Goal: Task Accomplishment & Management: Use online tool/utility

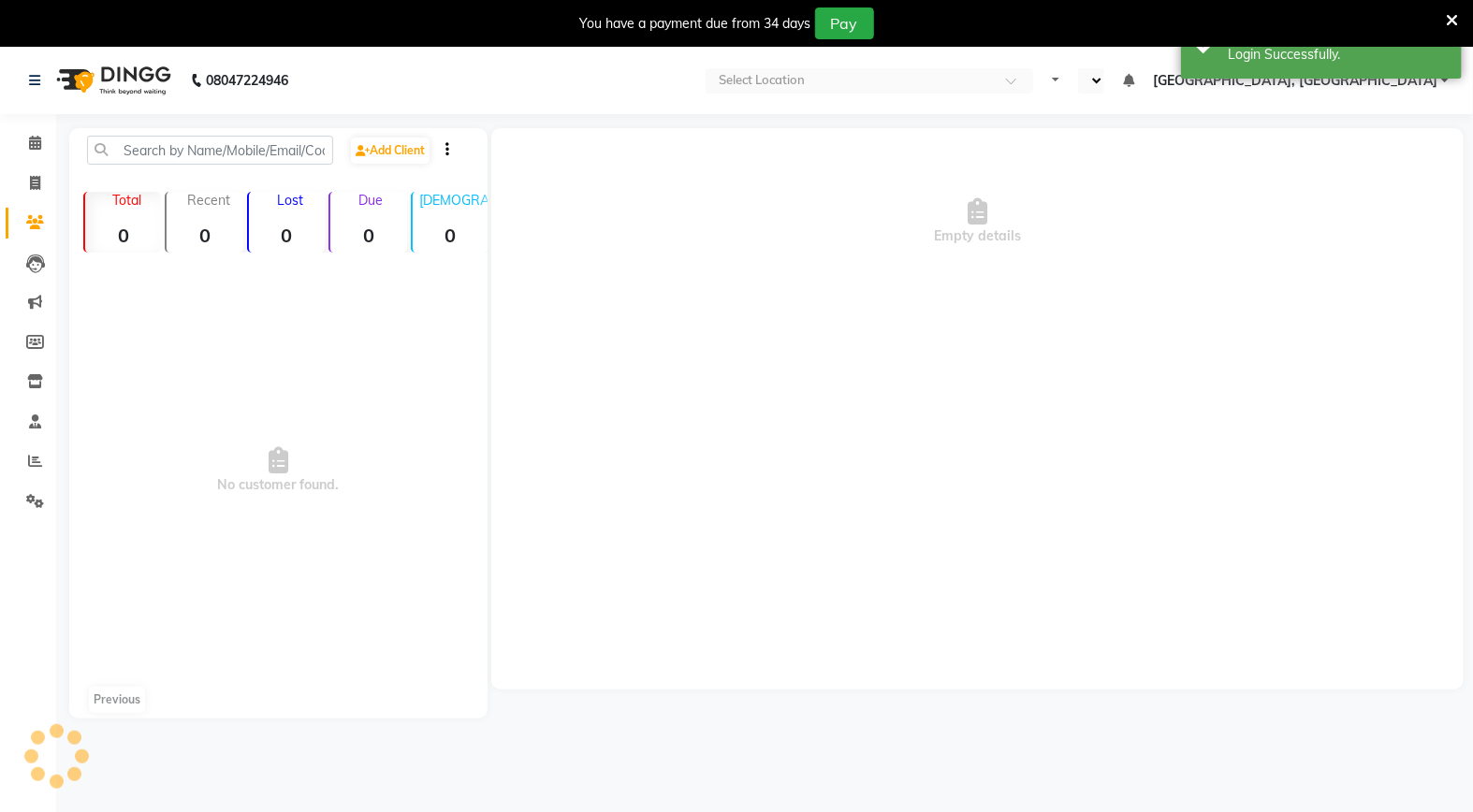
select select "en"
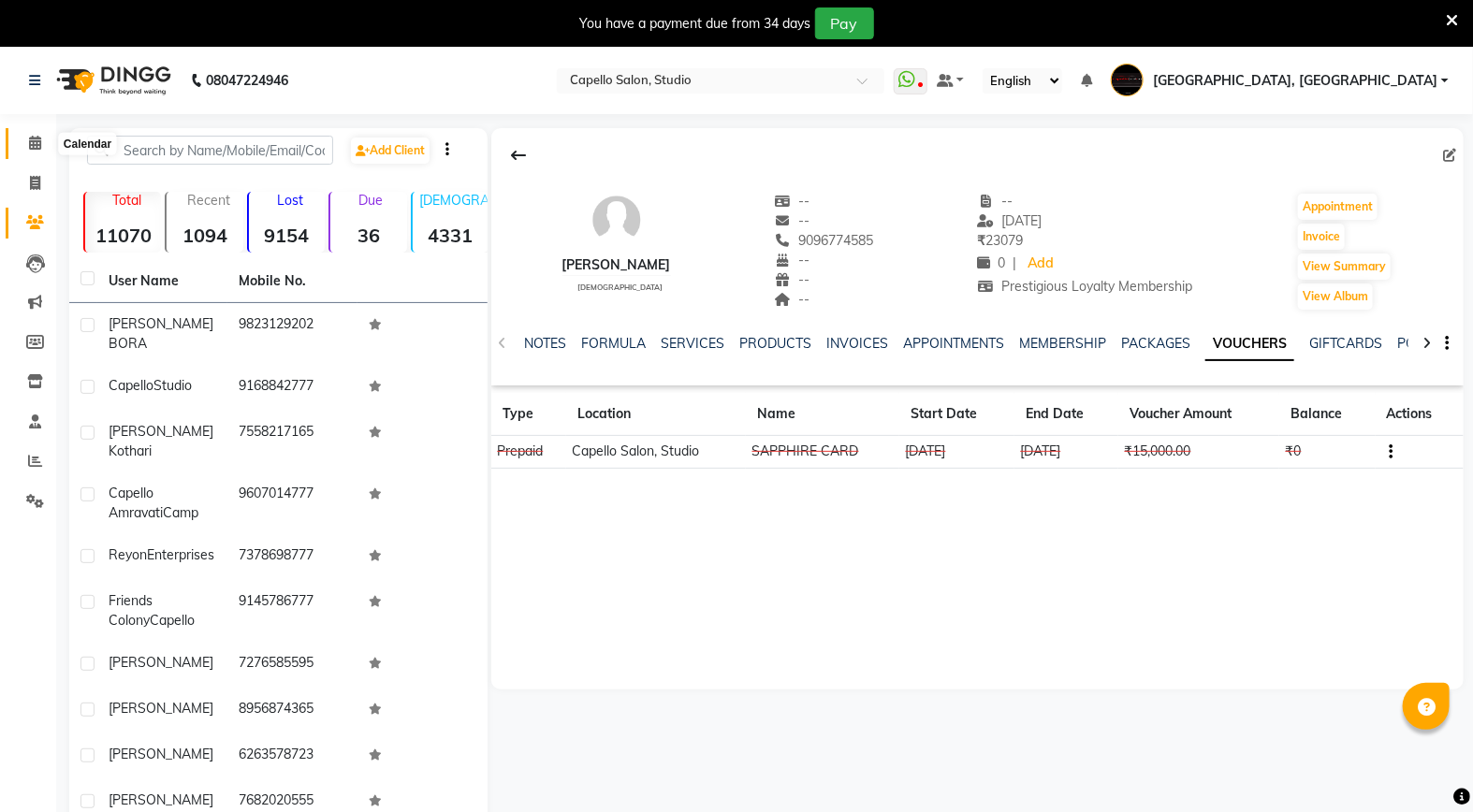
click at [32, 144] on icon at bounding box center [35, 143] width 12 height 14
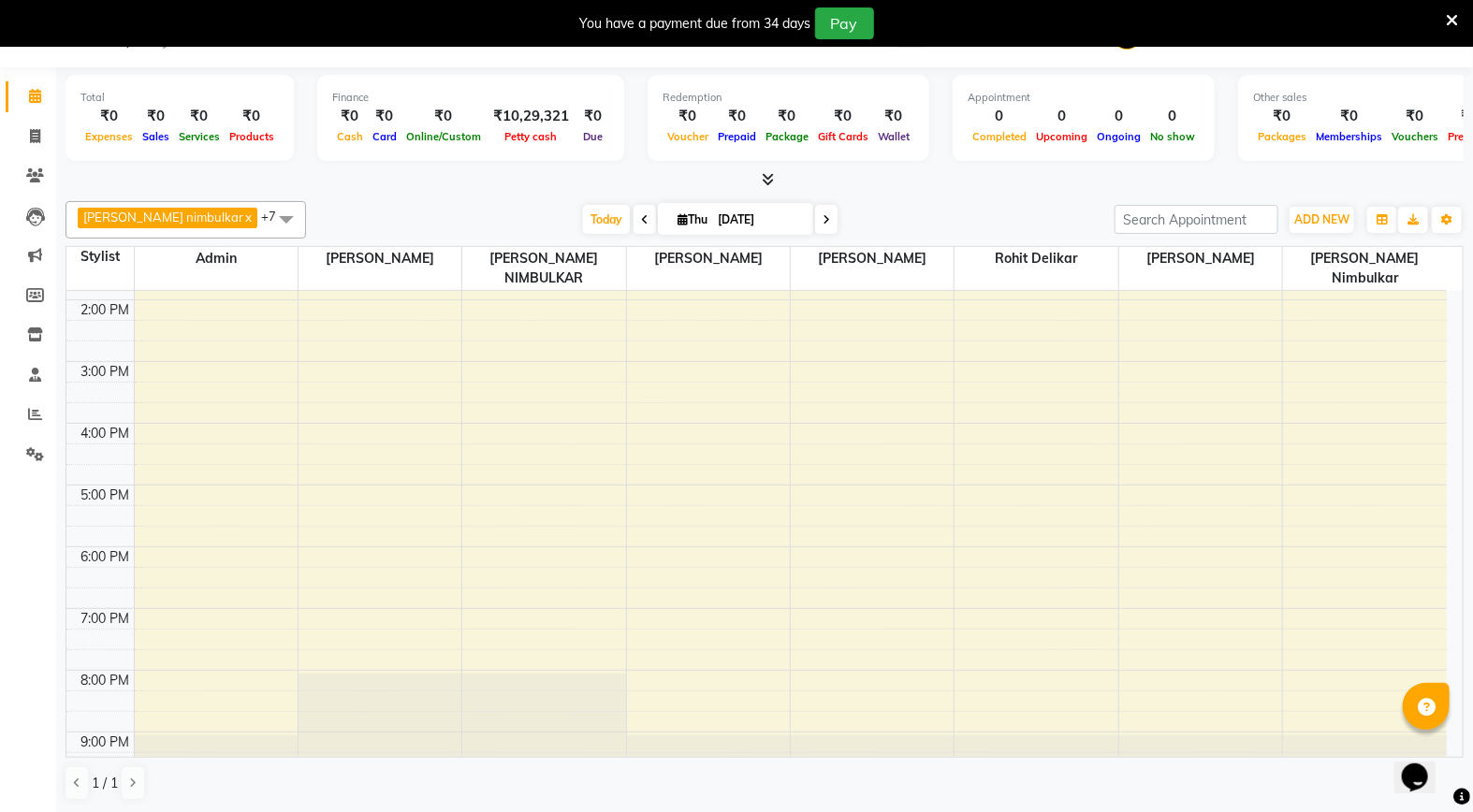
scroll to position [320, 0]
click at [641, 222] on icon at bounding box center [645, 219] width 8 height 11
type input "[DATE]"
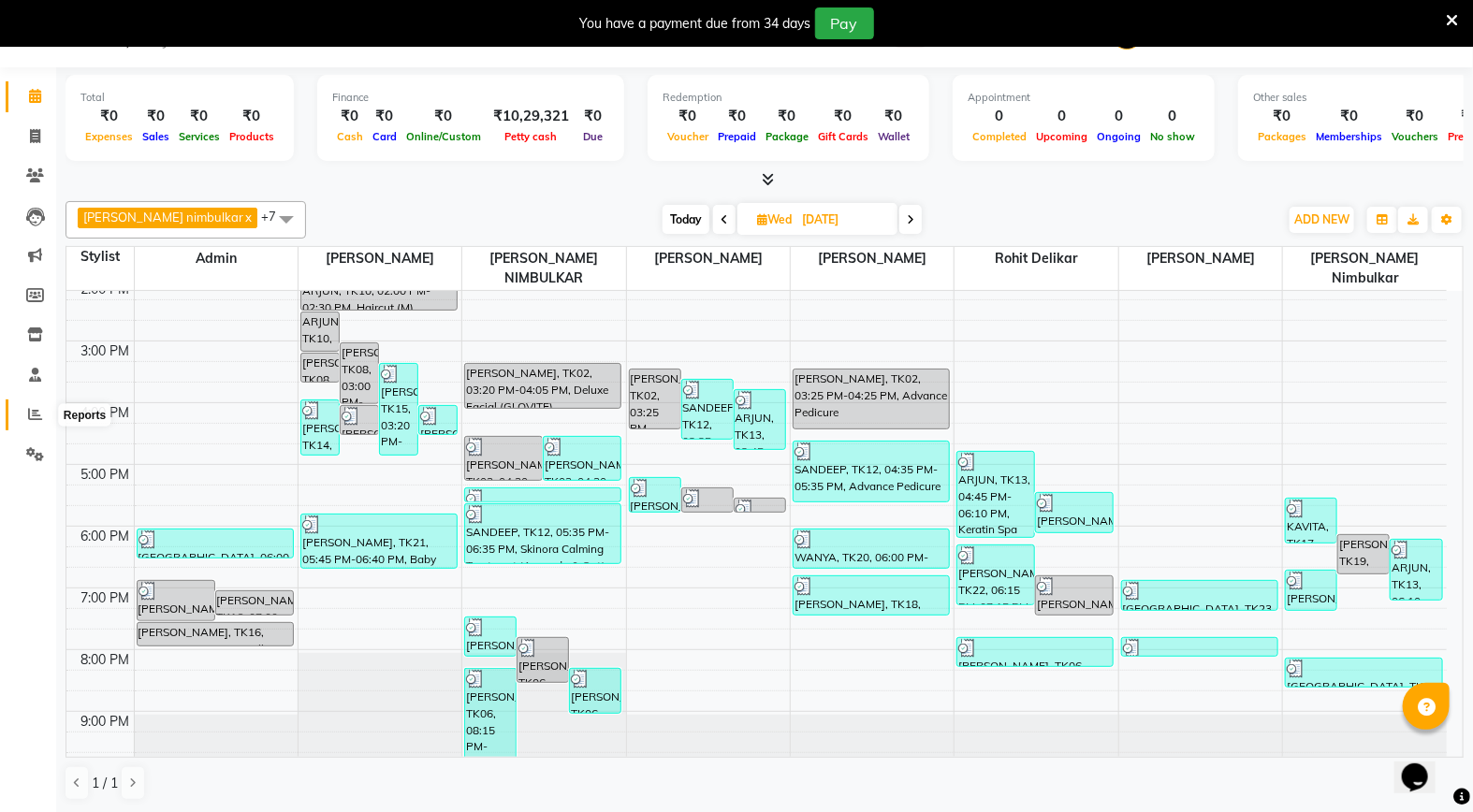
click at [31, 415] on icon at bounding box center [35, 414] width 14 height 14
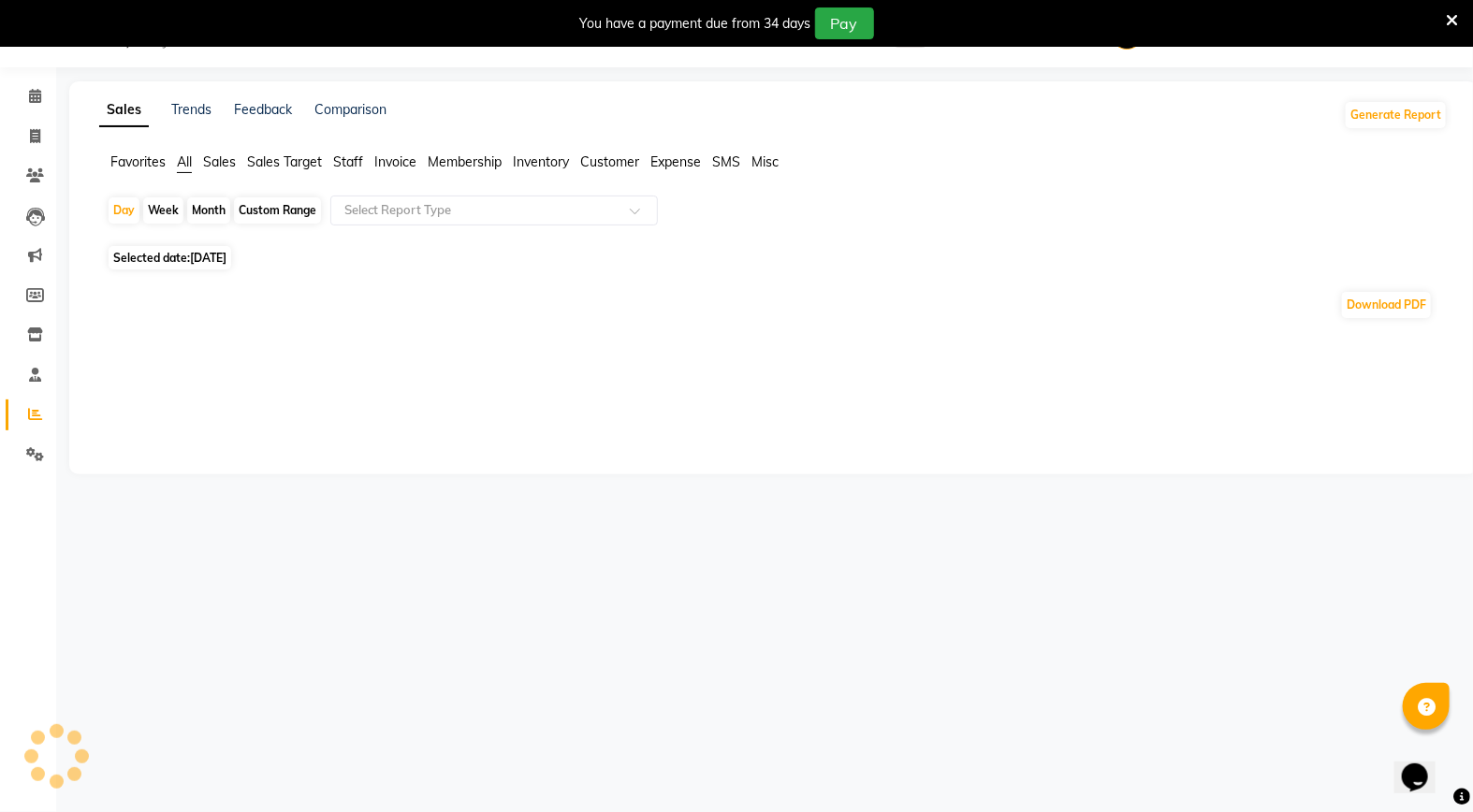
click at [338, 165] on span "Staff" at bounding box center [348, 161] width 30 height 17
click at [203, 209] on div "Month" at bounding box center [208, 210] width 43 height 26
select select "9"
select select "2025"
click at [220, 212] on div "Month" at bounding box center [208, 210] width 43 height 26
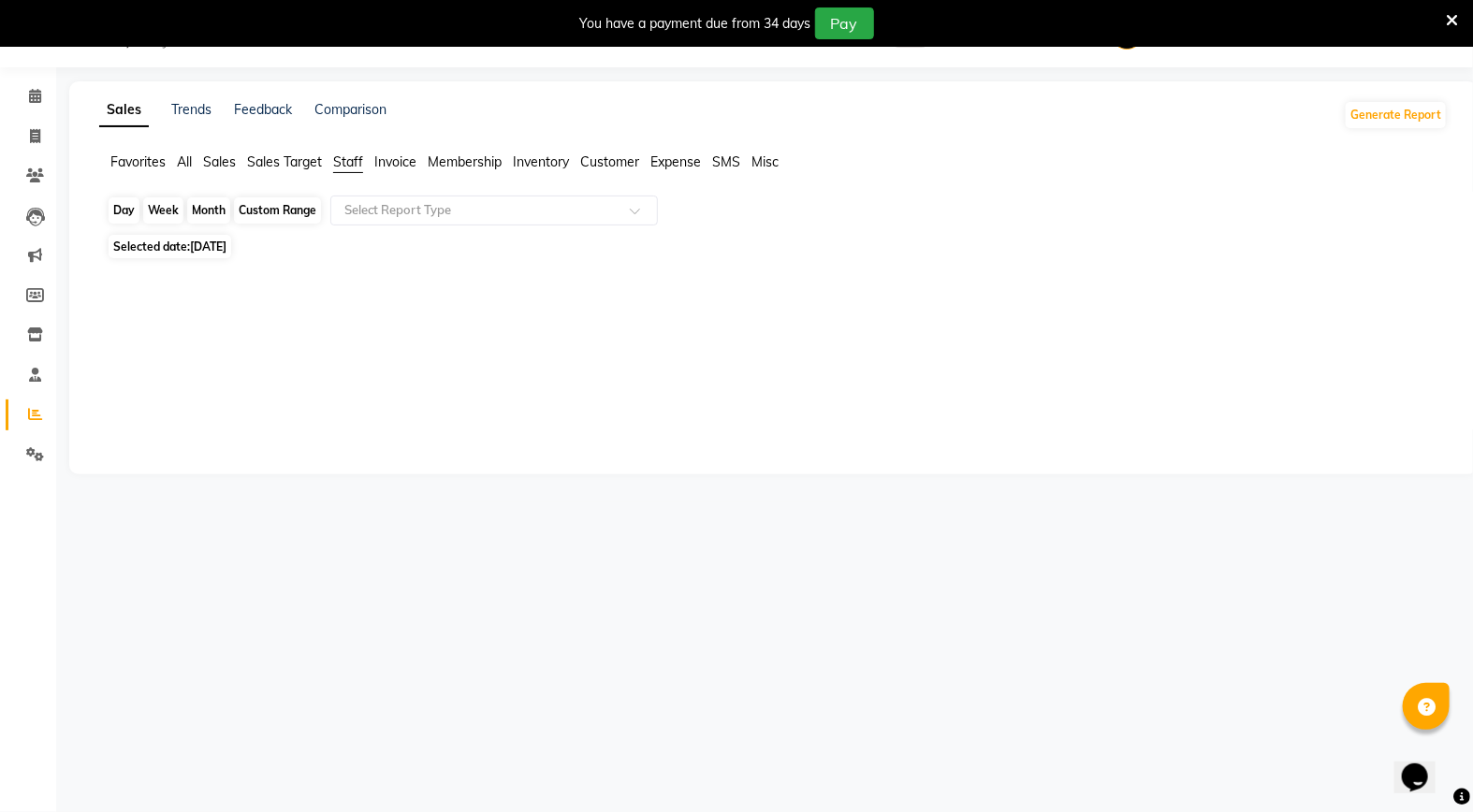
select select "9"
select select "2025"
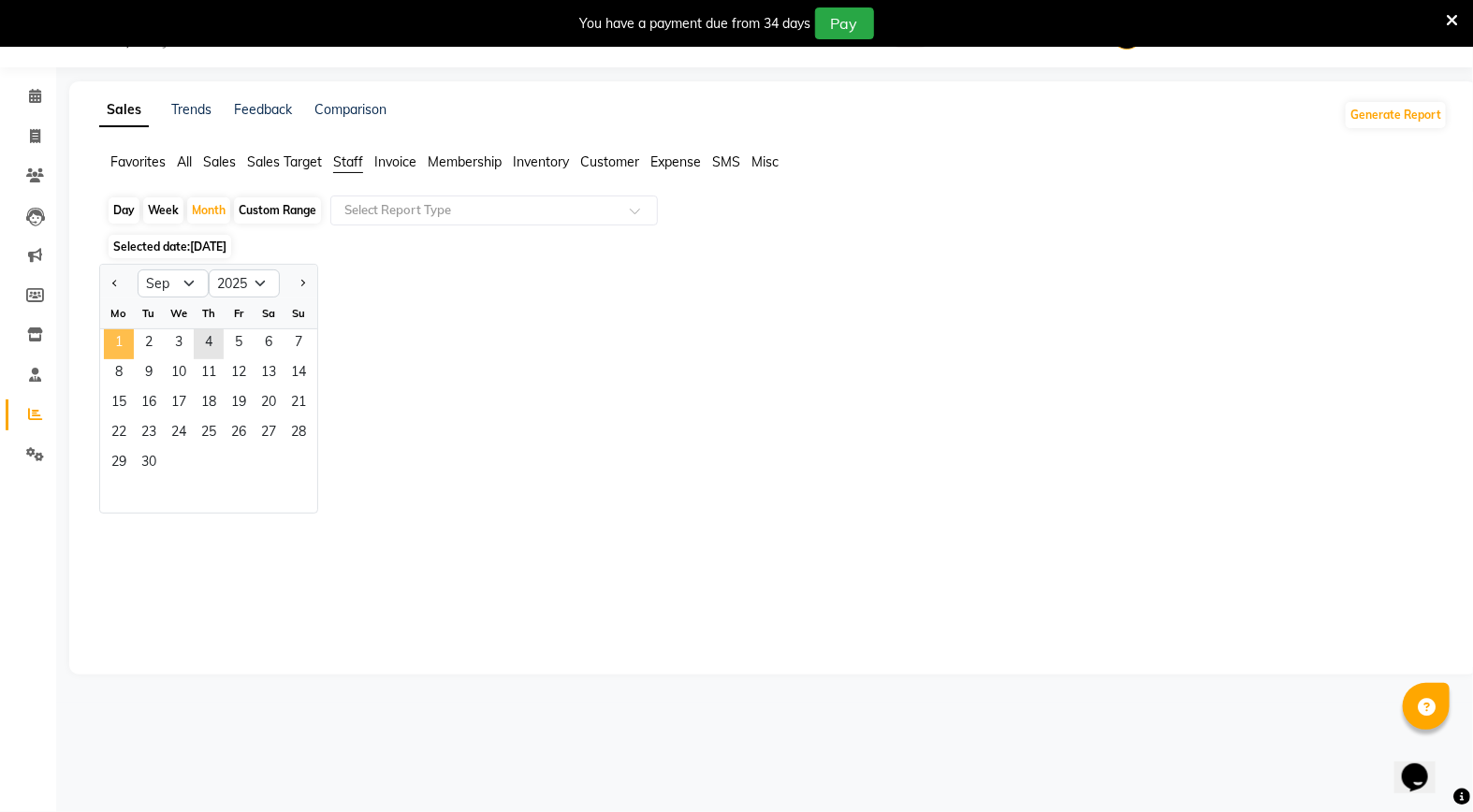
click at [116, 340] on span "1" at bounding box center [119, 345] width 30 height 30
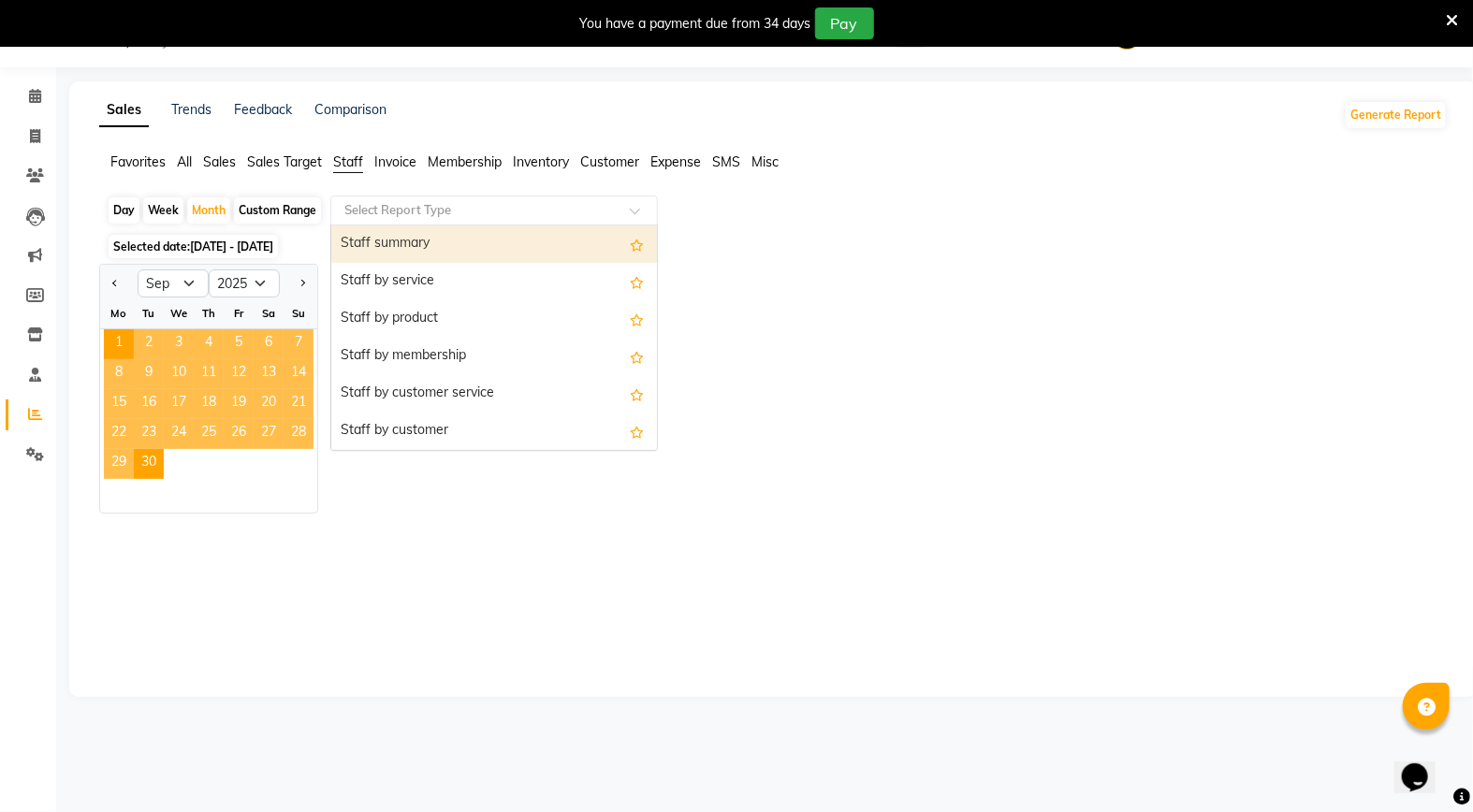
click at [448, 206] on input "text" at bounding box center [475, 210] width 269 height 19
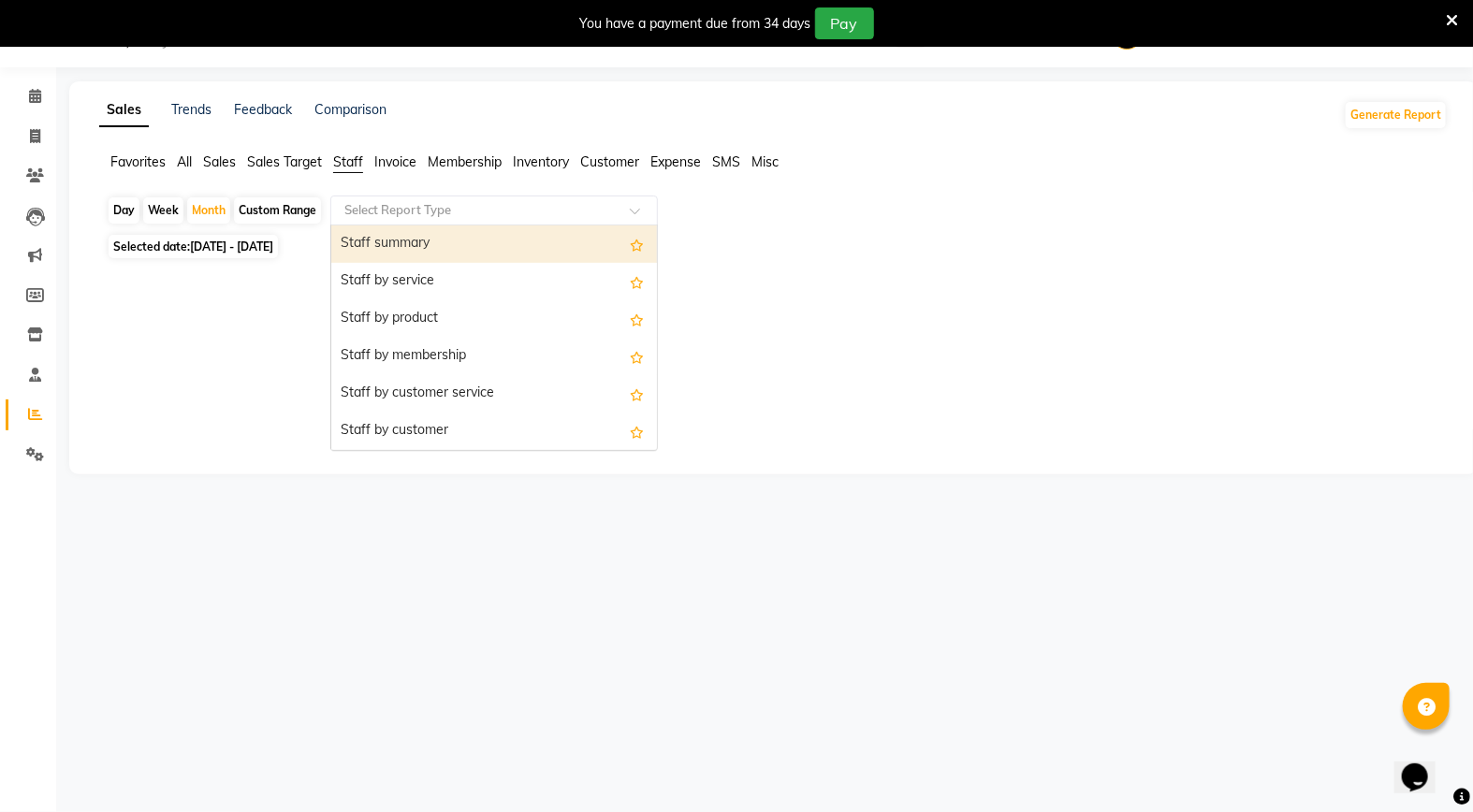
click at [460, 221] on div "Select Report Type" at bounding box center [494, 210] width 328 height 30
click at [463, 251] on div "Staff summary" at bounding box center [494, 245] width 326 height 38
select select "full_report"
select select "csv"
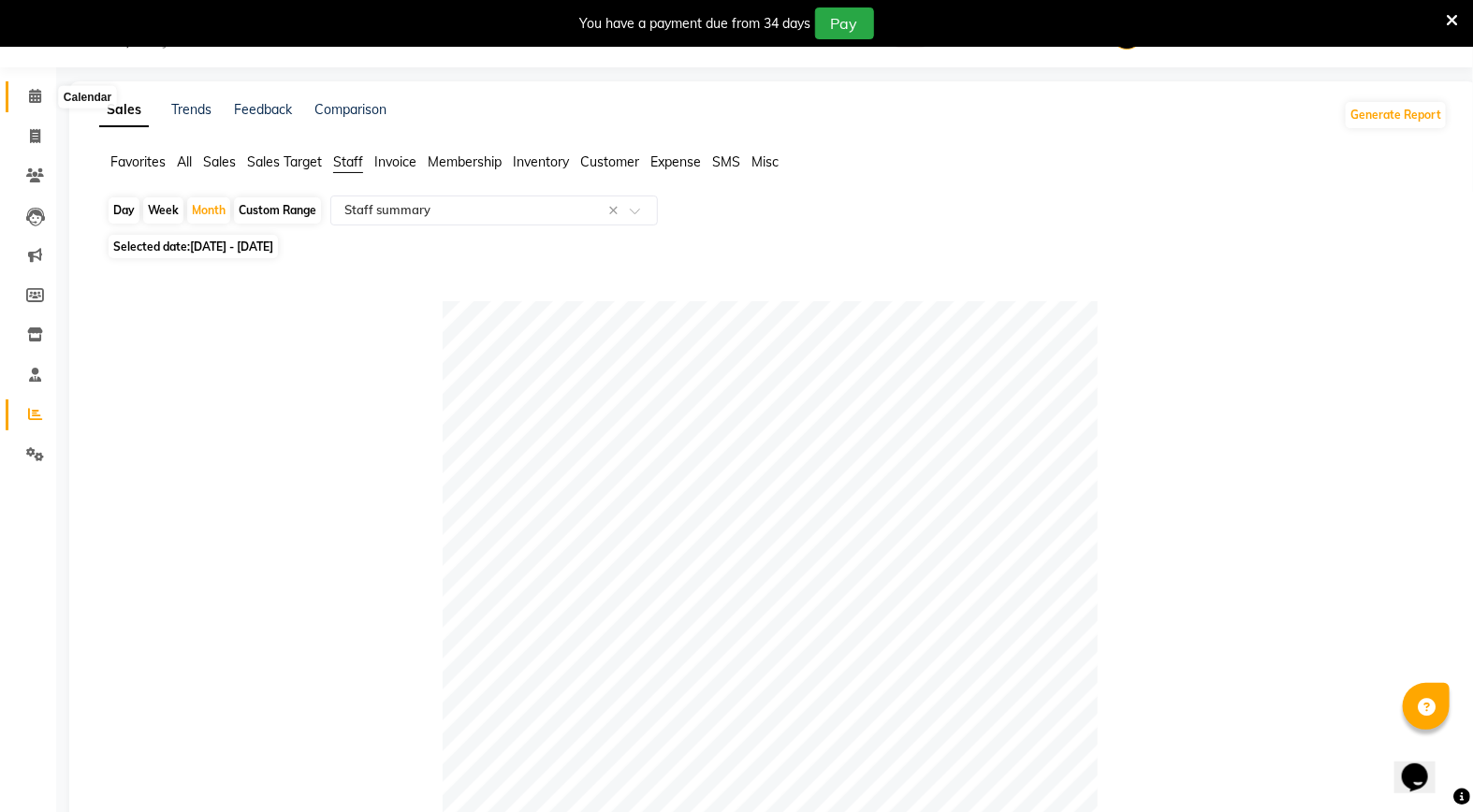
click at [39, 96] on icon at bounding box center [35, 96] width 12 height 14
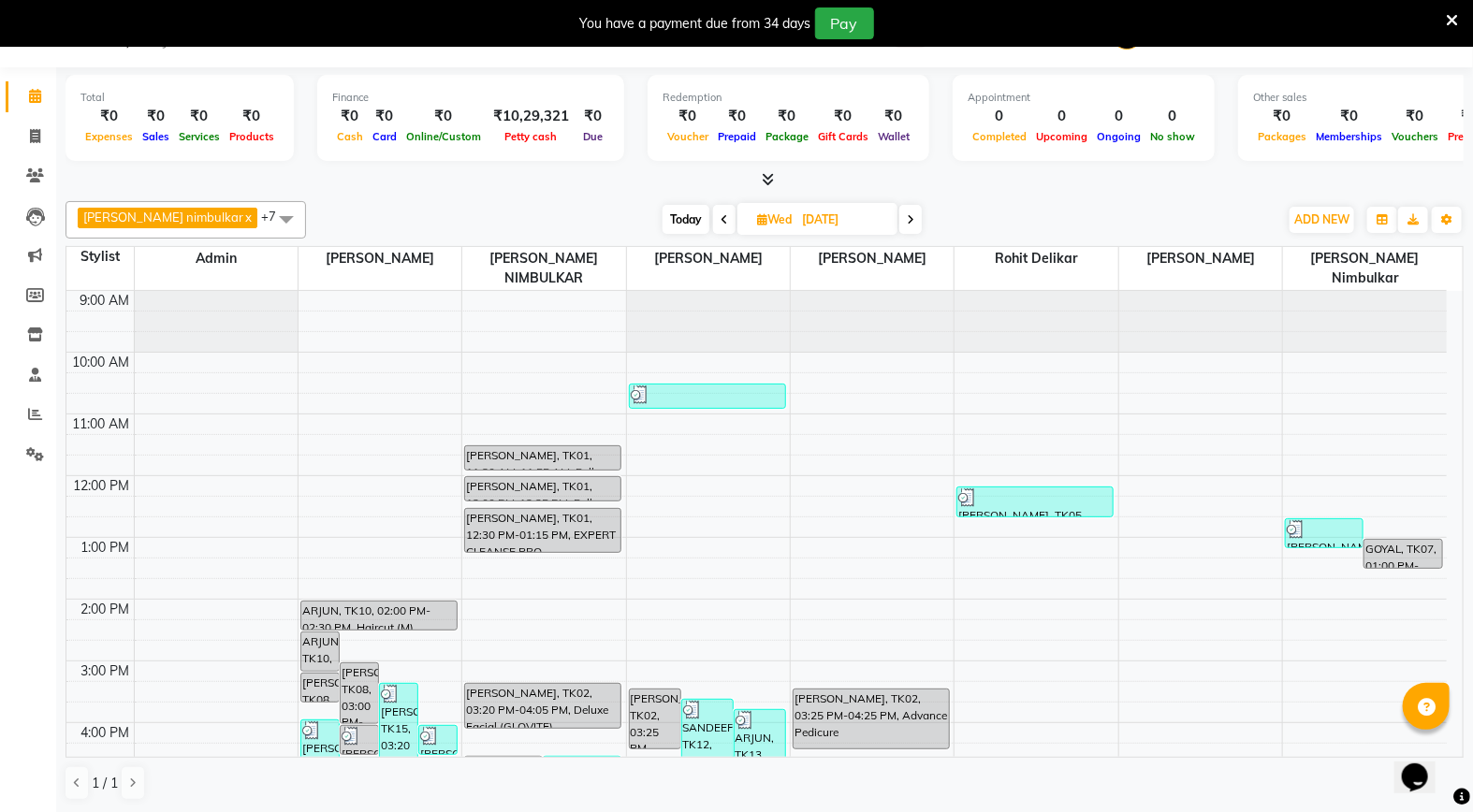
click at [907, 215] on icon at bounding box center [911, 219] width 8 height 11
type input "[DATE]"
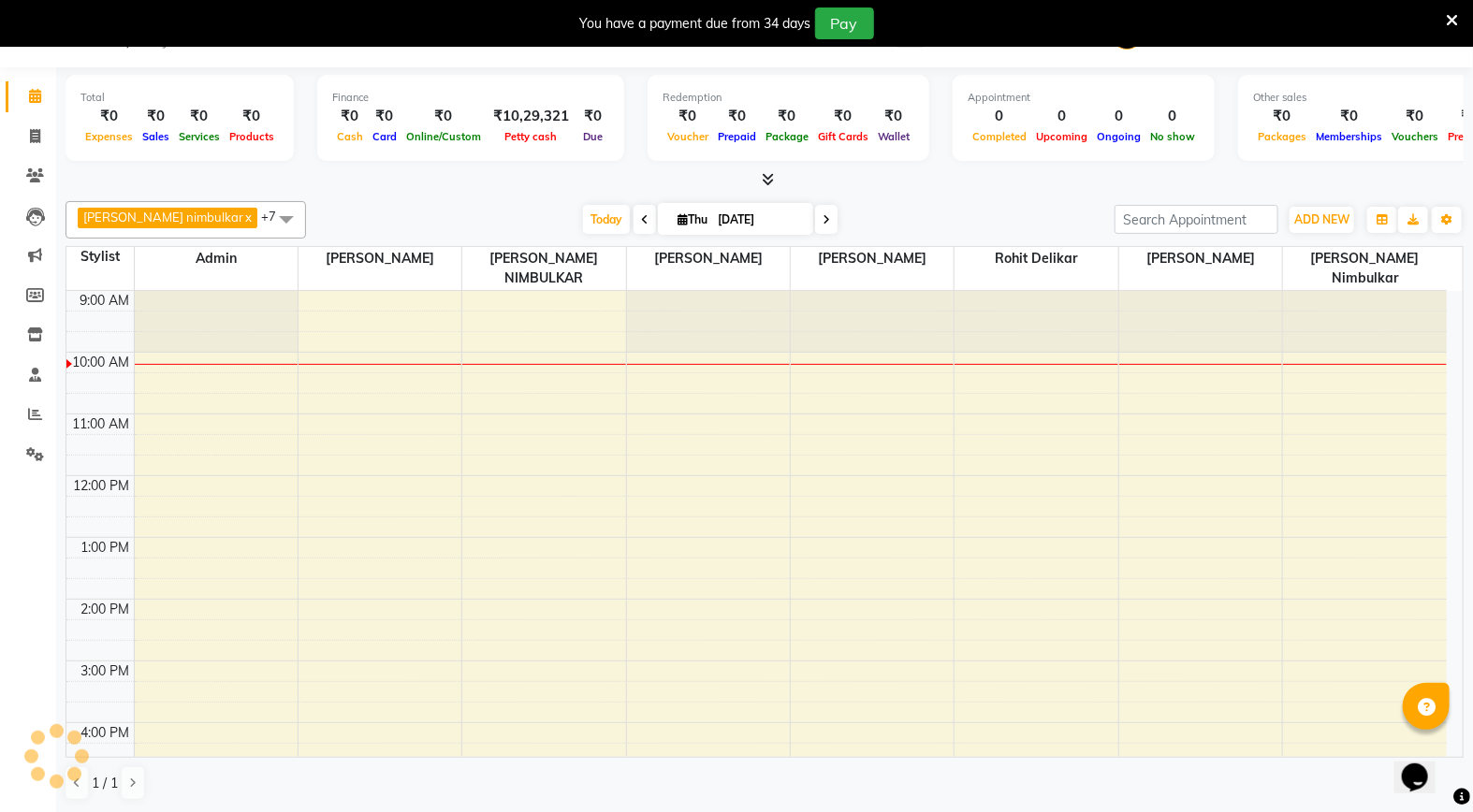
scroll to position [61, 0]
